Goal: Task Accomplishment & Management: Use online tool/utility

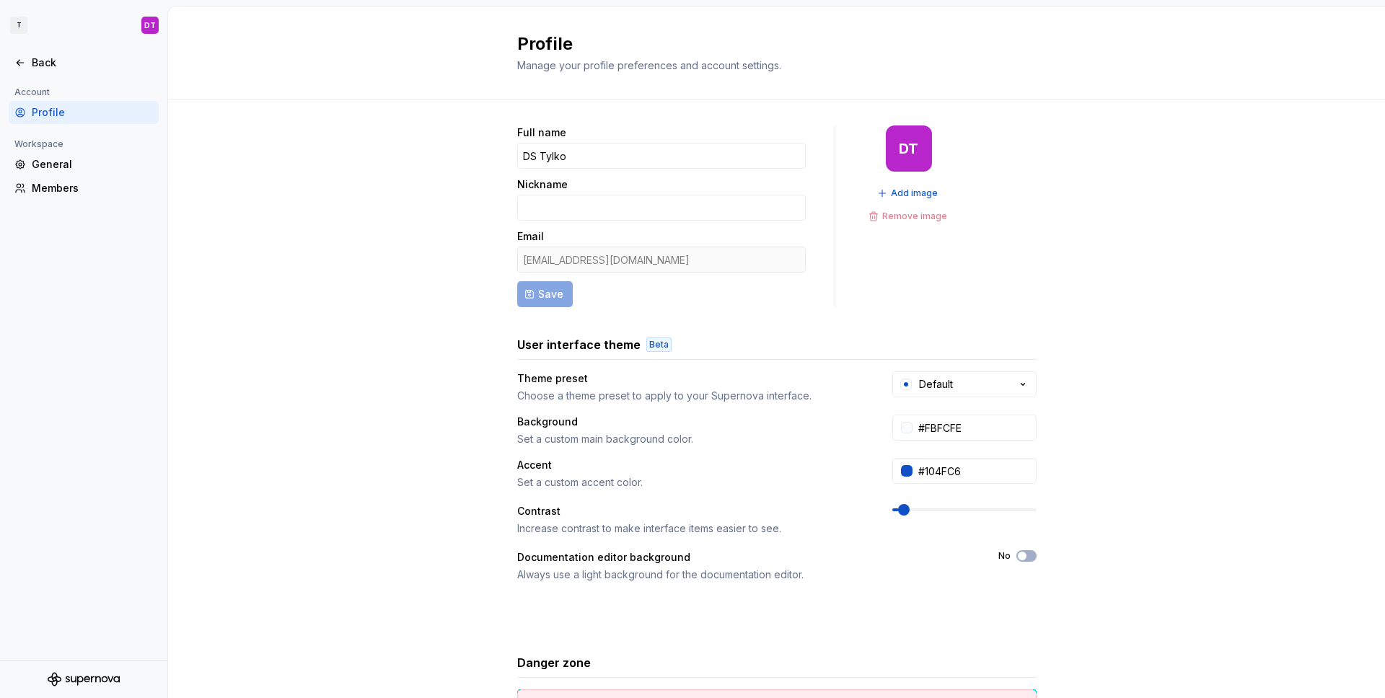
click at [416, 254] on div "Full name DS Tylko Nickname Email ux@tylko.com Save DT Add image Remove image U…" at bounding box center [776, 463] width 1217 height 727
click at [46, 60] on div "Back" at bounding box center [92, 63] width 121 height 14
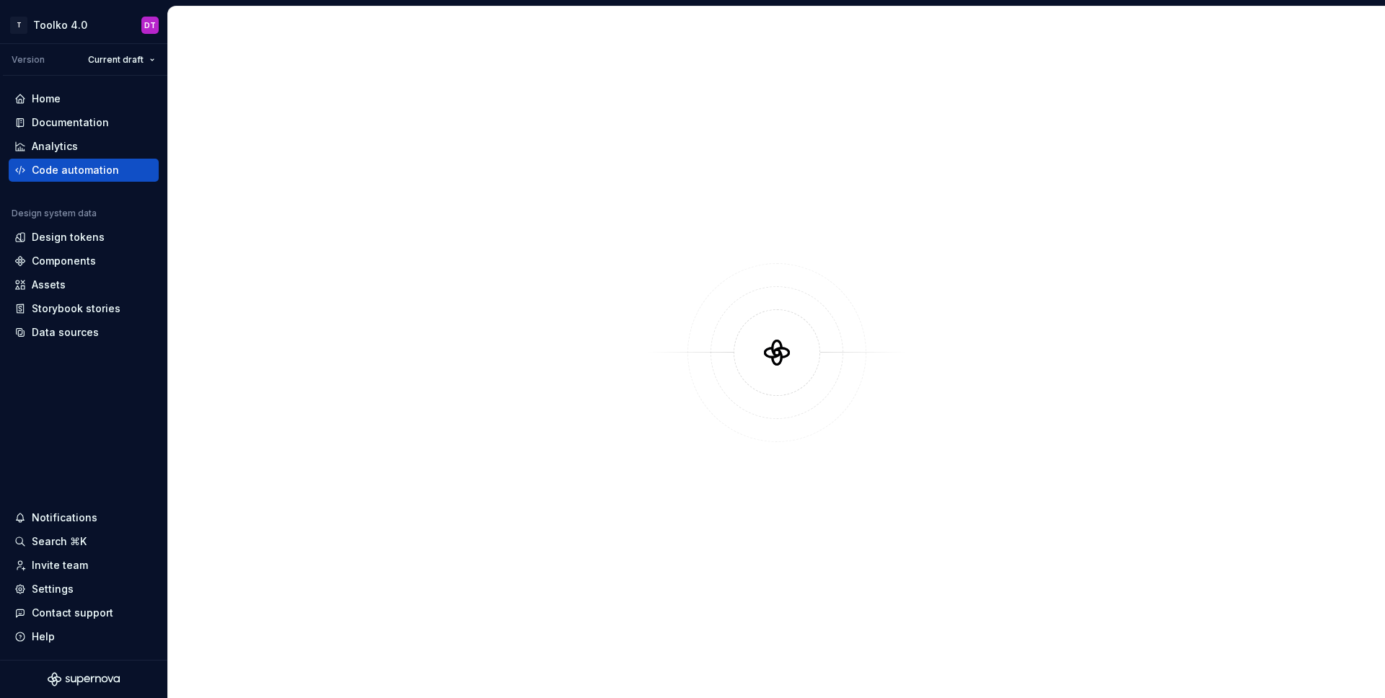
type textarea "*"
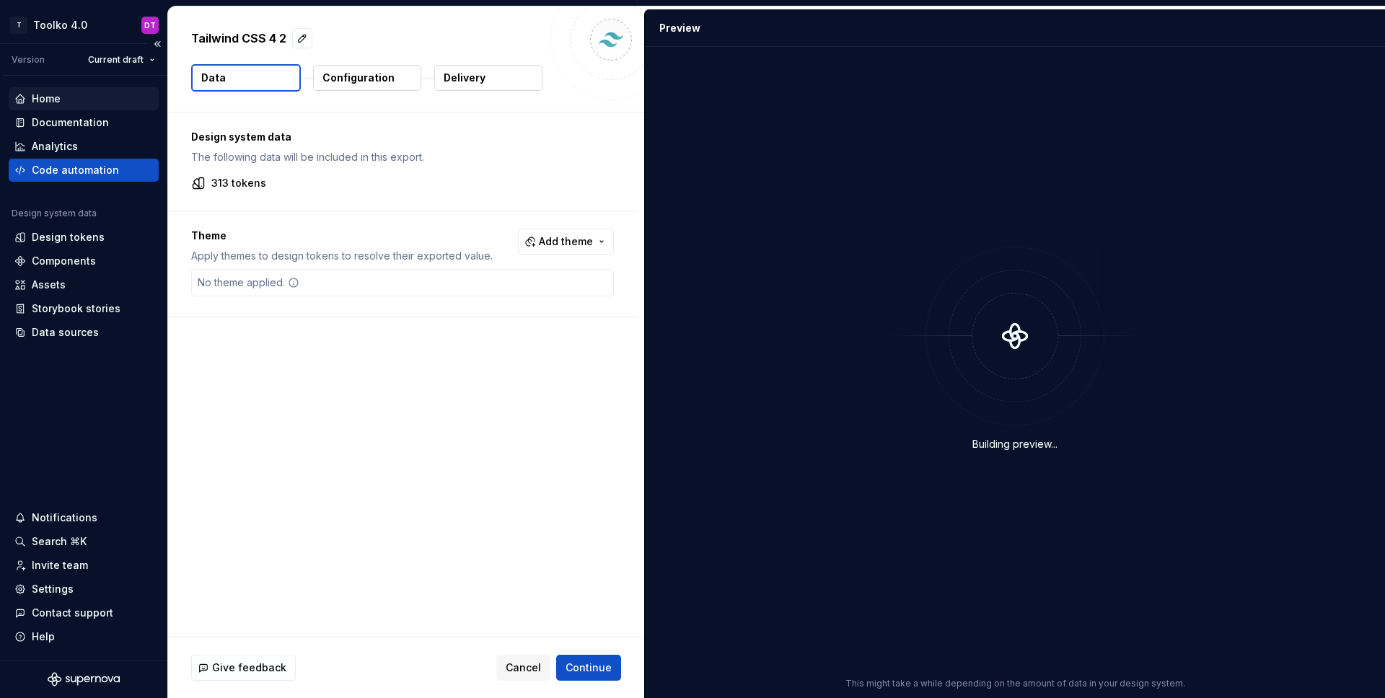
click at [60, 89] on div "Home" at bounding box center [84, 98] width 150 height 23
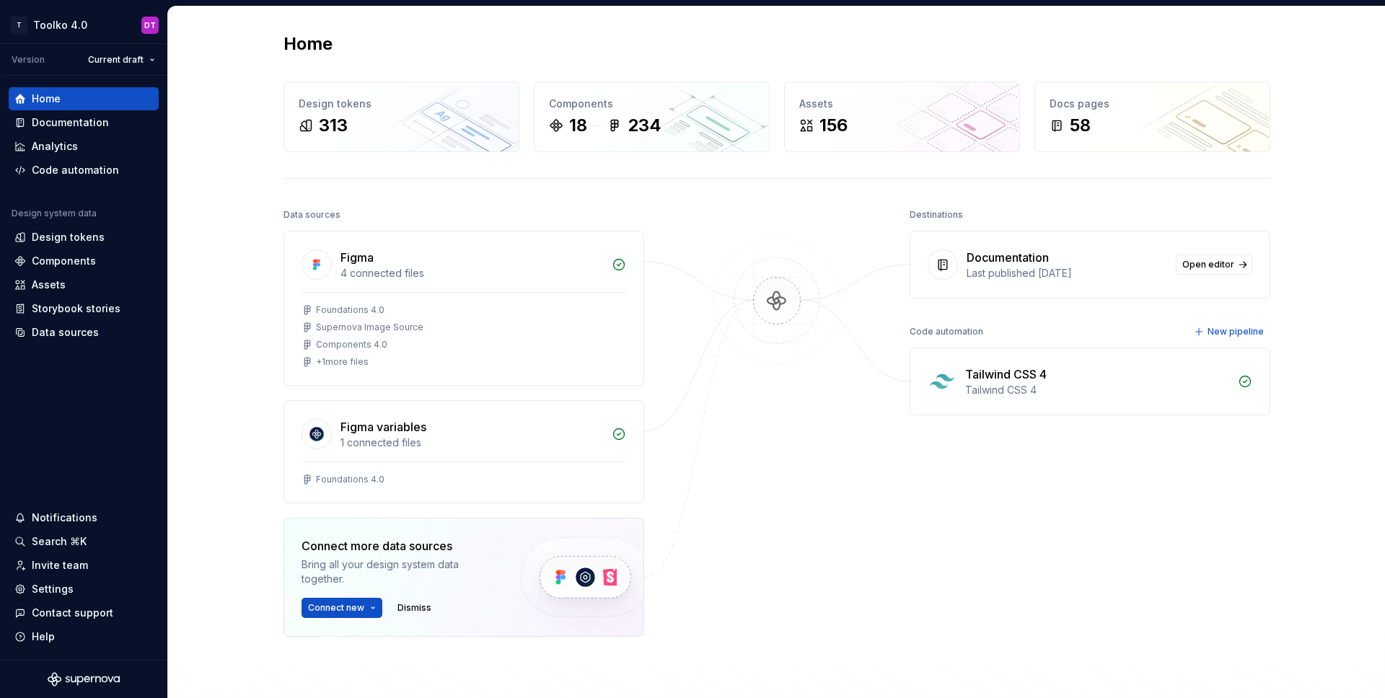
click at [701, 200] on div "Home Design tokens 313 Components 18 234 Assets 156 Docs pages 58 Data sources …" at bounding box center [776, 399] width 1038 height 786
click at [1110, 516] on div "Destinations Documentation Last published [DATE] Open editor Code automation Ne…" at bounding box center [1089, 457] width 361 height 504
click at [350, 48] on div "Home" at bounding box center [776, 43] width 987 height 23
drag, startPoint x: 336, startPoint y: 44, endPoint x: 275, endPoint y: 44, distance: 61.3
click at [275, 44] on div "Home Design tokens 313 Components 18 234 Assets 156 Docs pages 58 Data sources …" at bounding box center [776, 399] width 1038 height 786
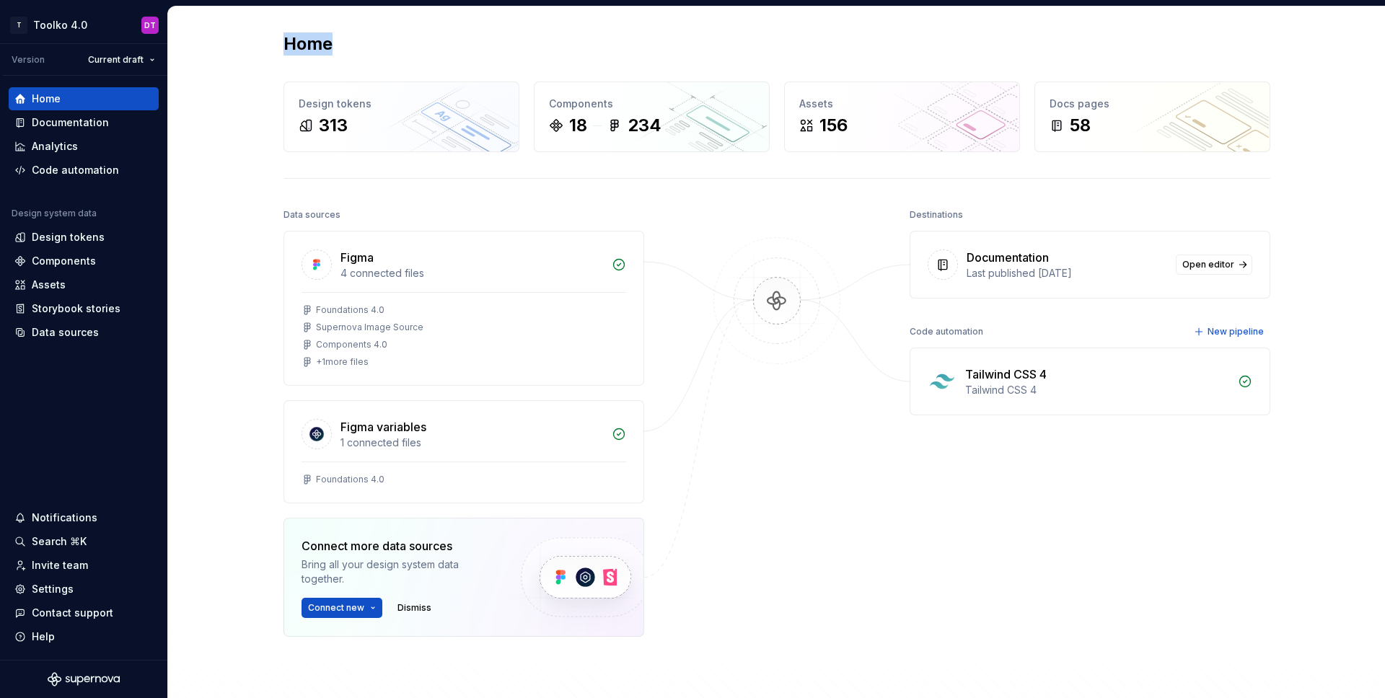
click at [360, 41] on div "Home" at bounding box center [776, 43] width 987 height 23
click at [375, 36] on div "Home" at bounding box center [776, 43] width 987 height 23
